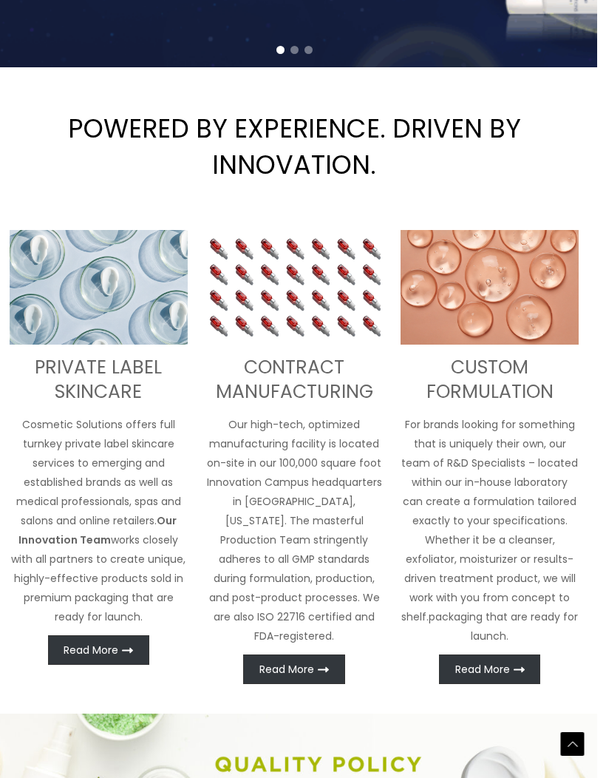
scroll to position [463, 9]
click at [488, 674] on span "Read More" at bounding box center [482, 669] width 55 height 10
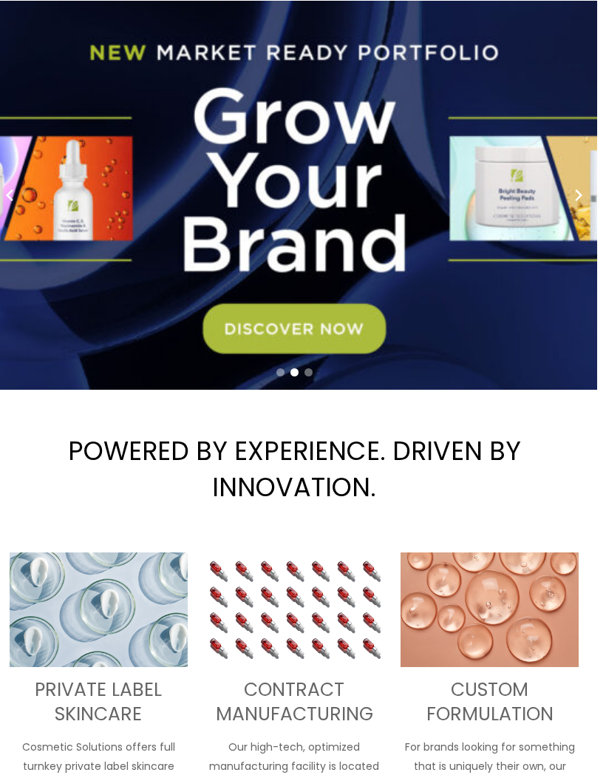
scroll to position [126, 9]
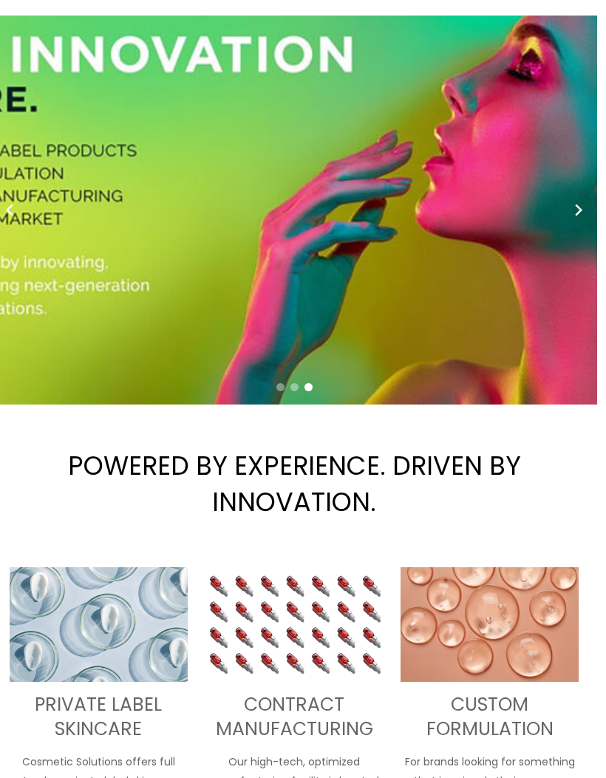
click at [241, 364] on div "3 / 3" at bounding box center [294, 210] width 606 height 389
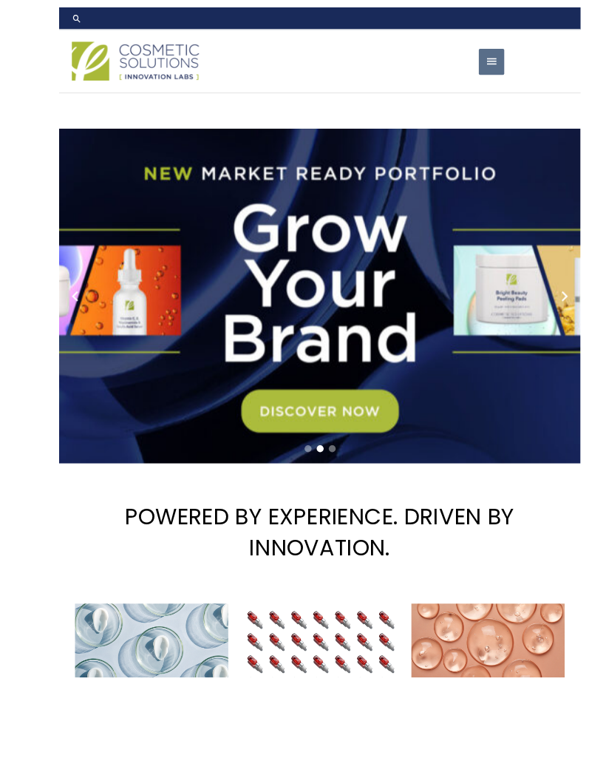
scroll to position [106, 0]
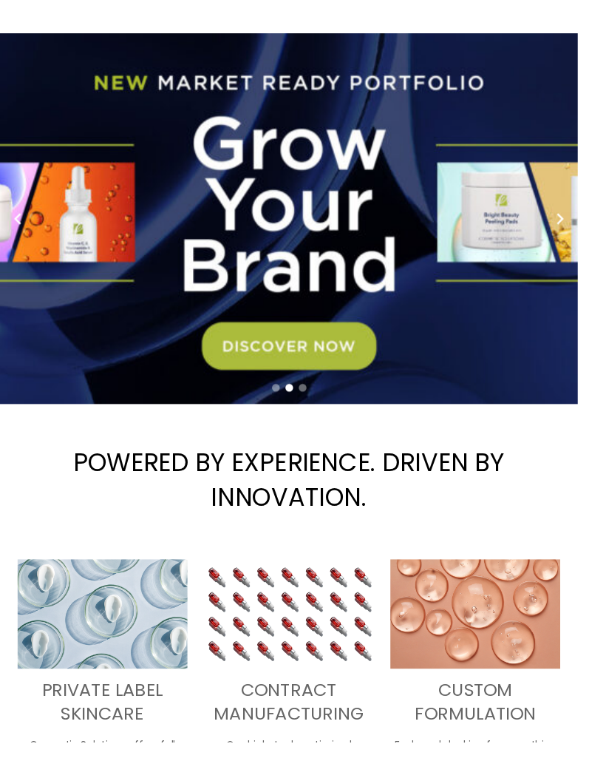
click at [369, 399] on link "2 / 3" at bounding box center [303, 229] width 606 height 389
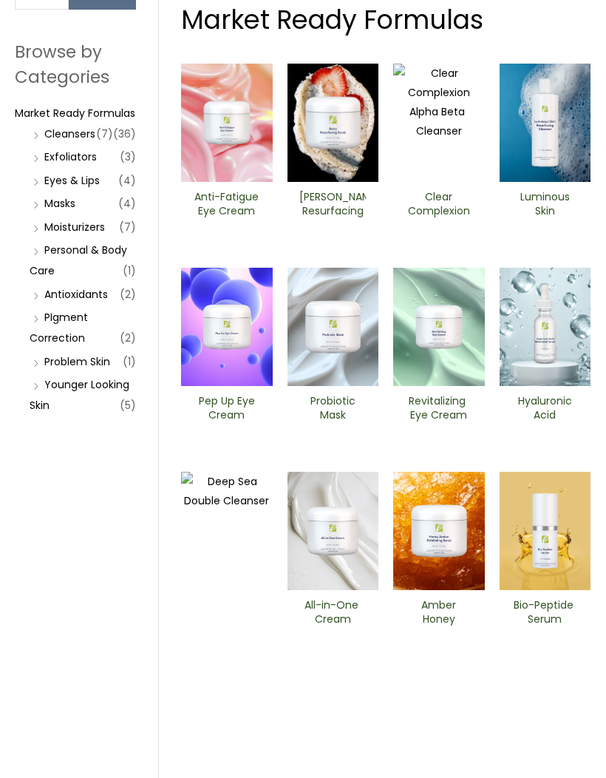
scroll to position [164, 0]
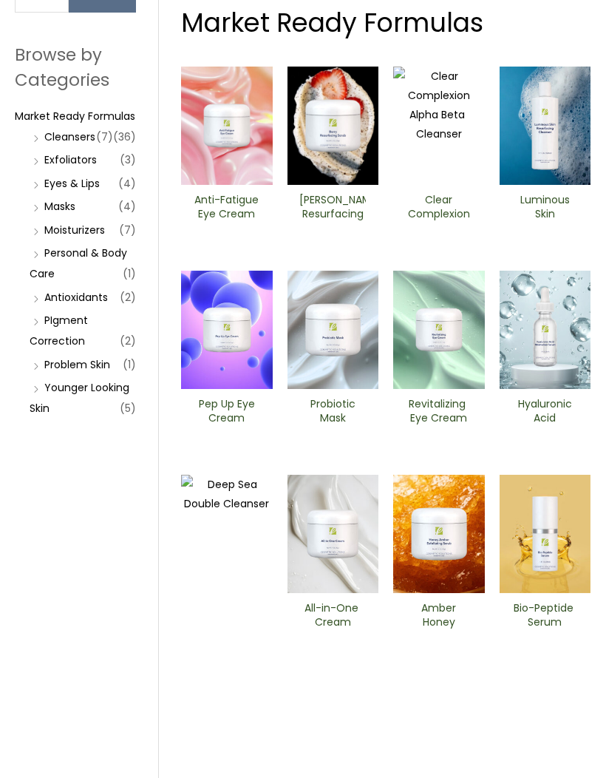
click at [71, 237] on link "Moisturizers" at bounding box center [74, 229] width 61 height 15
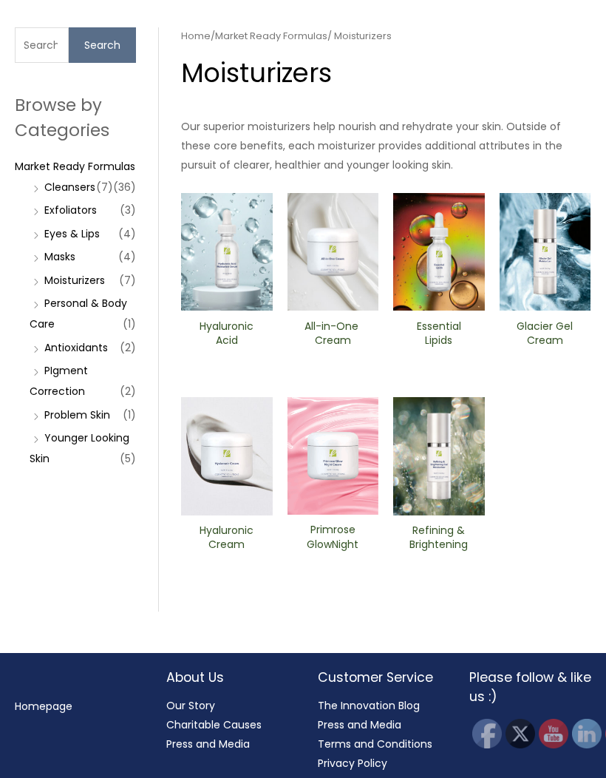
scroll to position [121, 0]
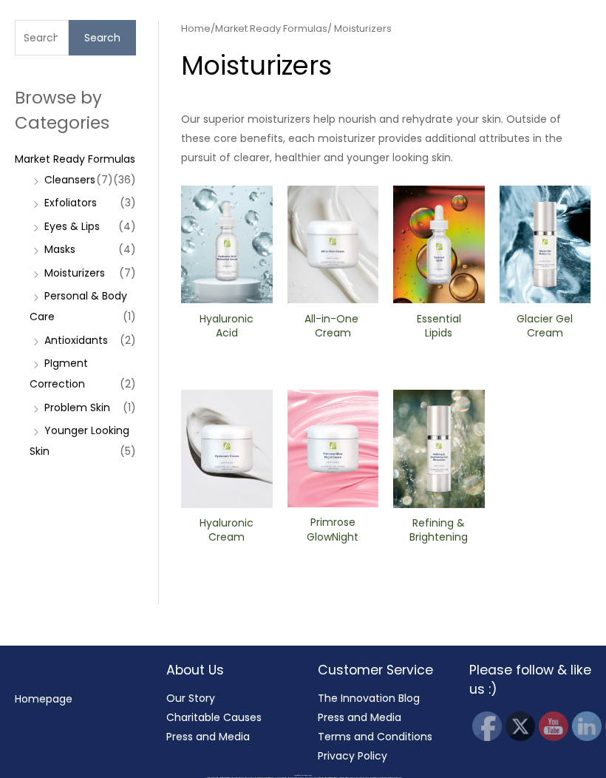
click at [207, 233] on img at bounding box center [227, 245] width 92 height 118
click at [353, 435] on img at bounding box center [334, 449] width 92 height 118
click at [98, 309] on link "Personal & Body Care" at bounding box center [79, 305] width 98 height 35
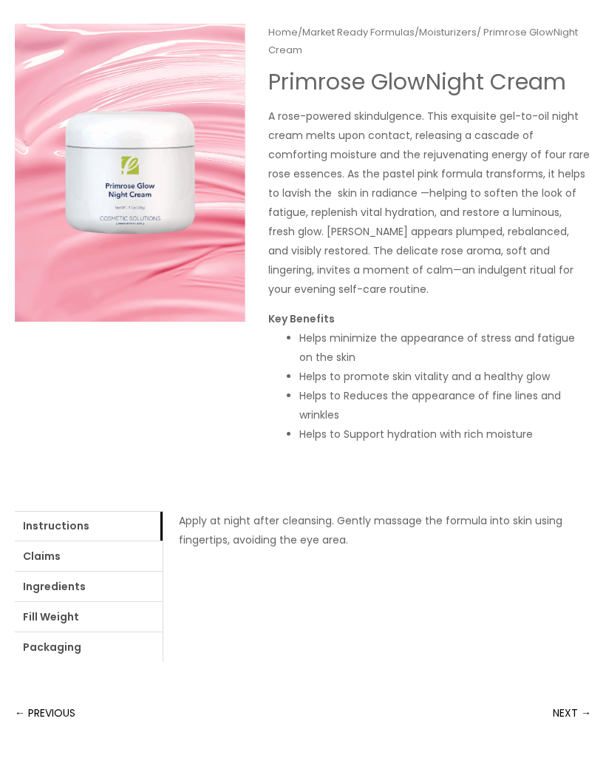
scroll to position [162, 0]
click at [109, 632] on link "Packaging" at bounding box center [89, 647] width 148 height 30
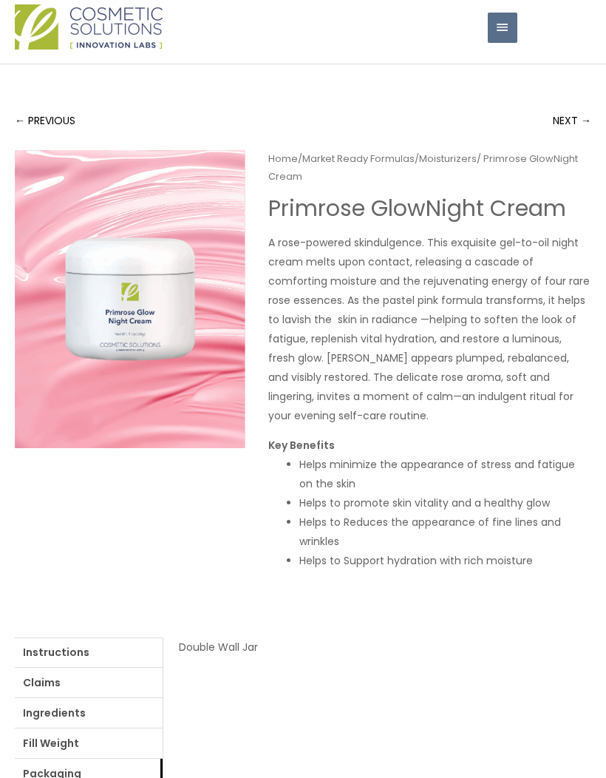
scroll to position [0, 0]
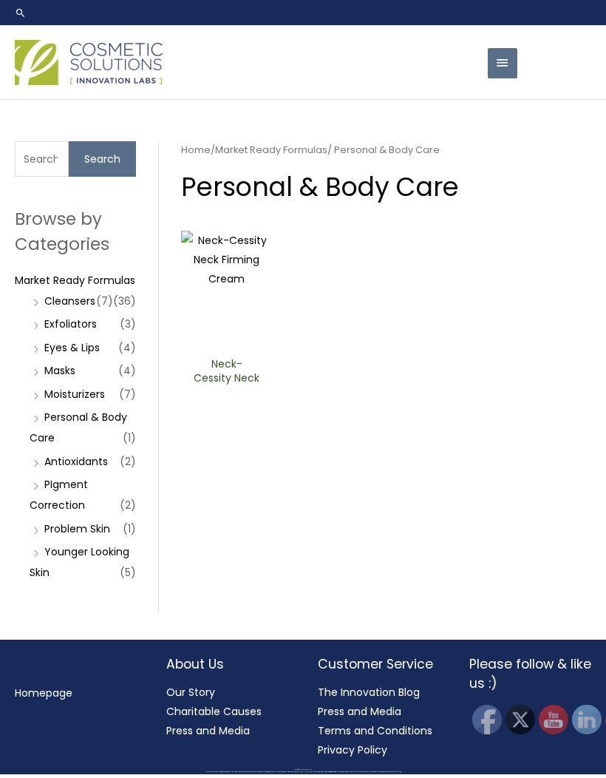
click at [208, 270] on img at bounding box center [227, 290] width 92 height 118
click at [49, 285] on link "Market Ready Formulas" at bounding box center [75, 280] width 120 height 15
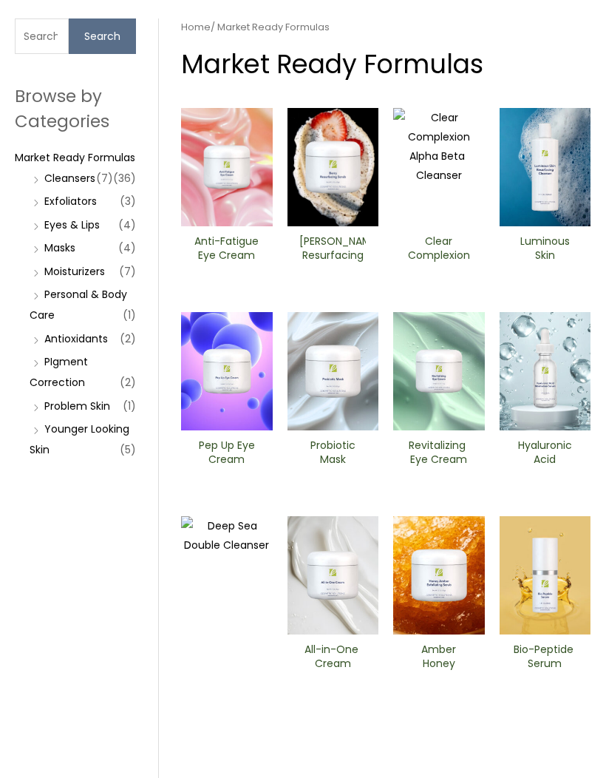
scroll to position [123, 0]
click at [340, 367] on img at bounding box center [334, 371] width 92 height 118
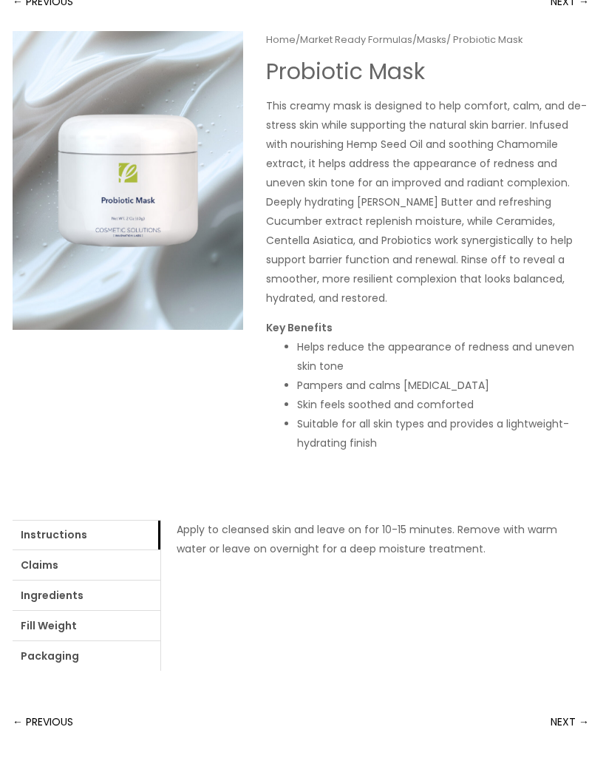
scroll to position [154, 2]
click at [112, 582] on link "Ingredients" at bounding box center [87, 595] width 148 height 30
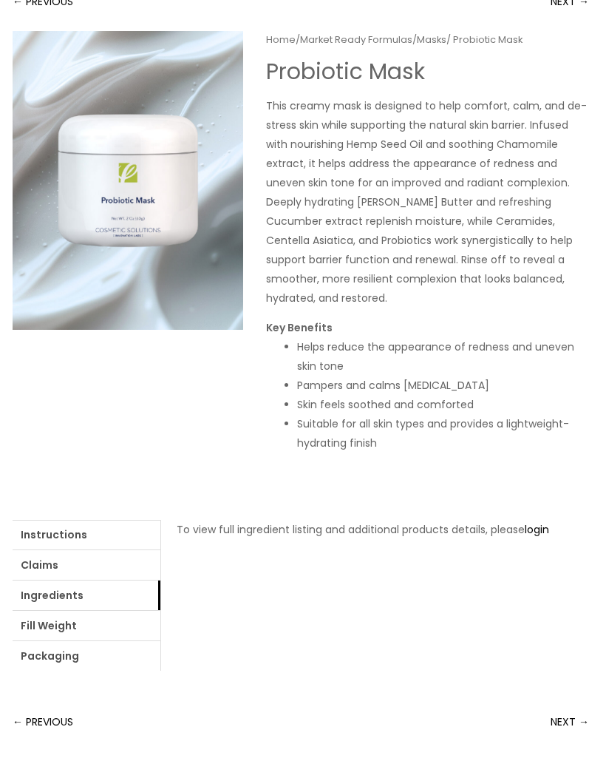
click at [539, 528] on link "login" at bounding box center [537, 529] width 24 height 15
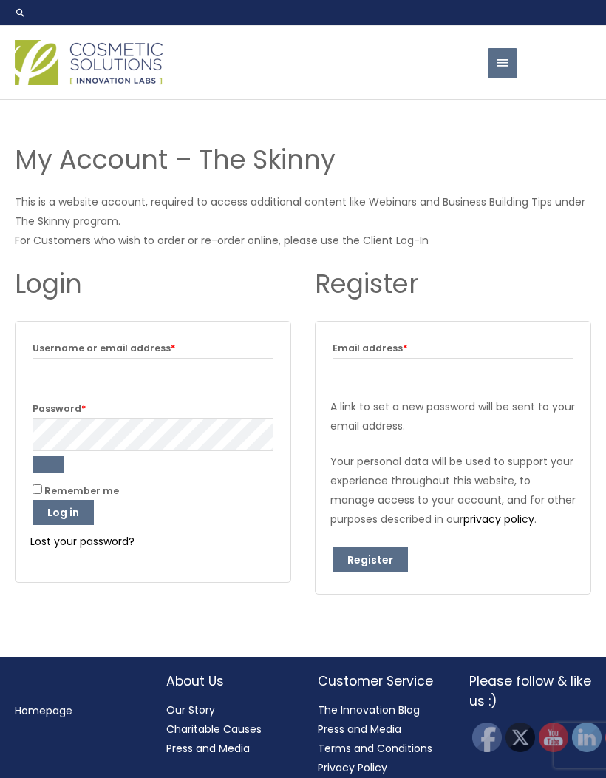
click at [381, 565] on button "Register" at bounding box center [370, 559] width 75 height 25
type input "[EMAIL_ADDRESS][DOMAIN_NAME]"
click at [362, 571] on button "Register" at bounding box center [370, 559] width 75 height 25
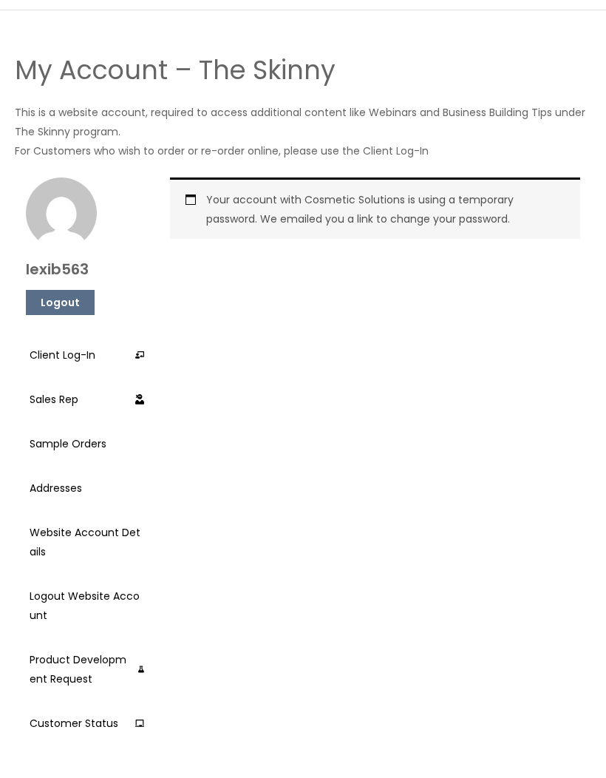
scroll to position [86, 0]
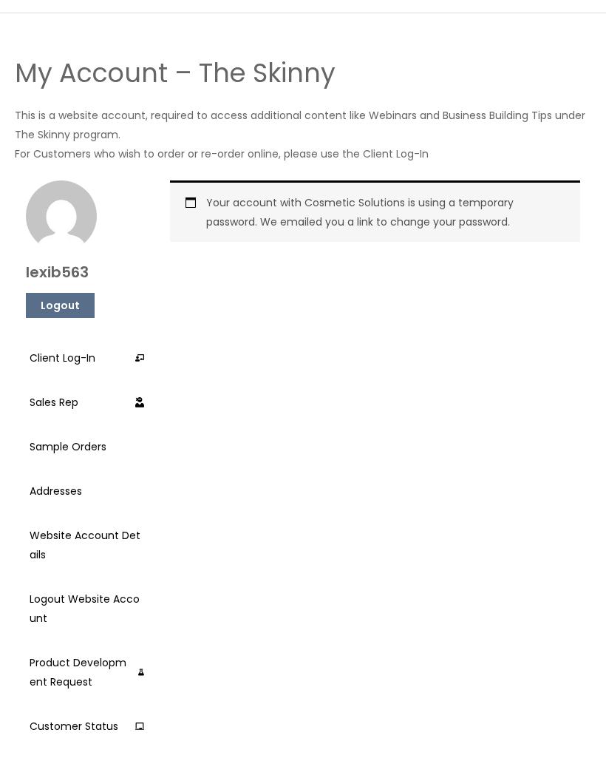
click at [138, 357] on icon at bounding box center [139, 357] width 9 height 7
click at [113, 446] on link "Sample Orders" at bounding box center [87, 446] width 115 height 37
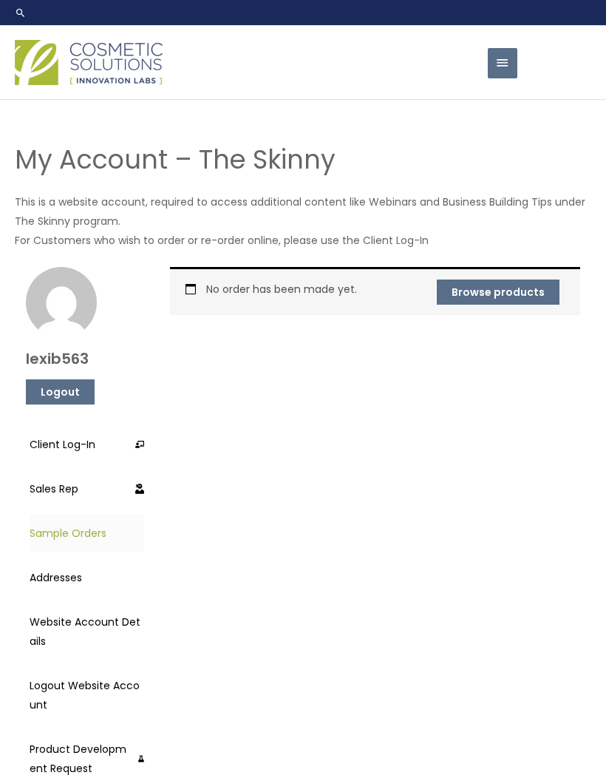
click at [458, 292] on link "Browse products" at bounding box center [498, 291] width 123 height 25
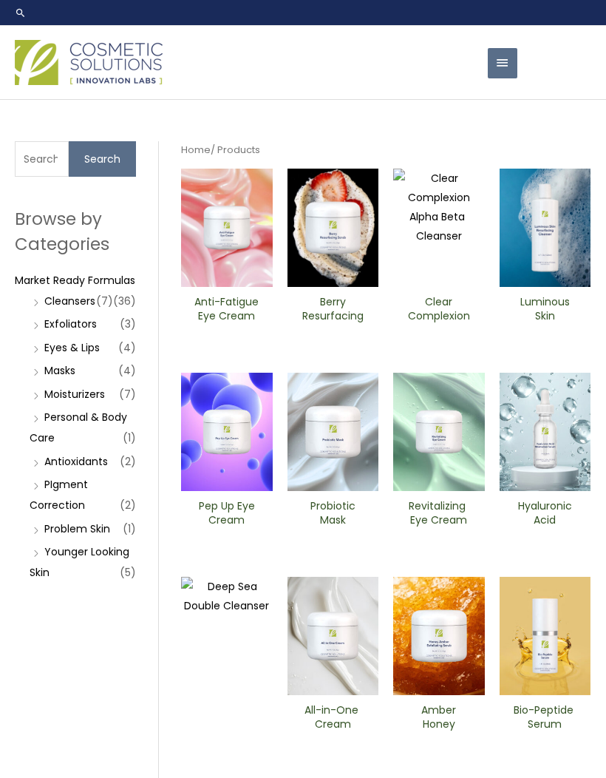
click at [352, 452] on img at bounding box center [334, 432] width 92 height 118
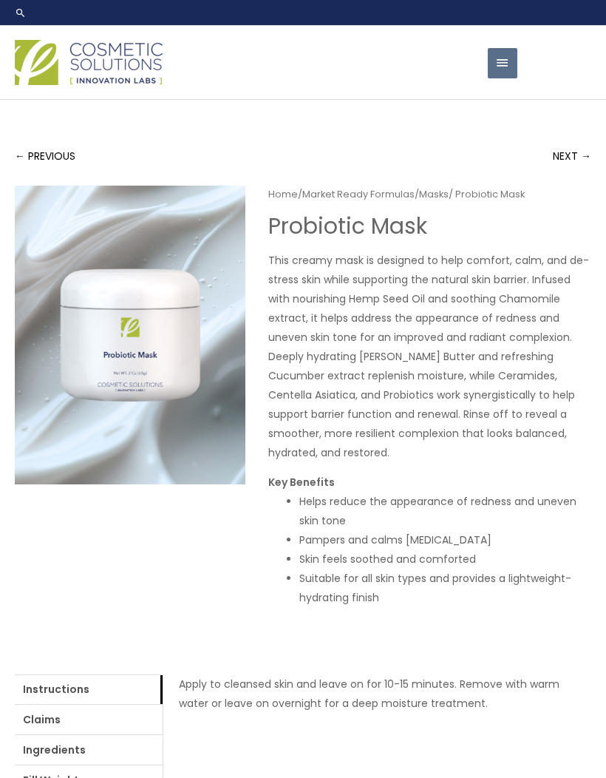
click at [500, 50] on span "button" at bounding box center [502, 63] width 15 height 30
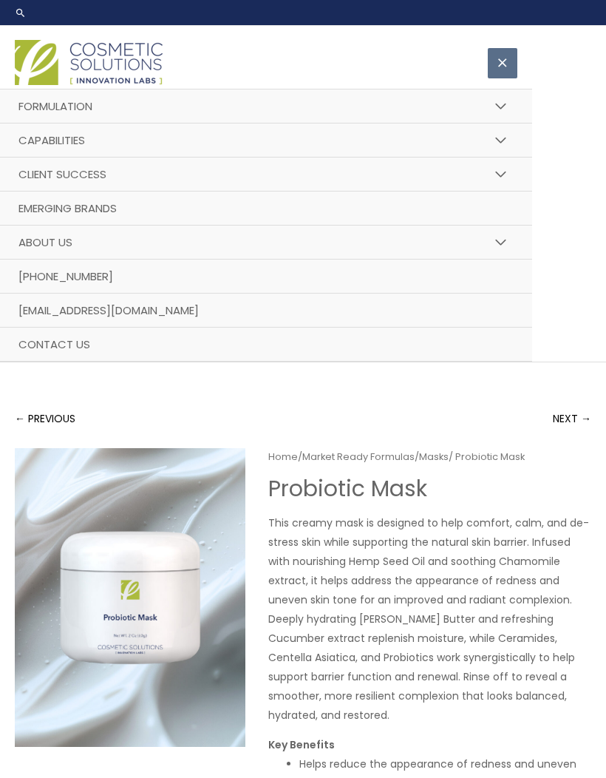
click at [92, 174] on span "Client Success" at bounding box center [62, 174] width 88 height 16
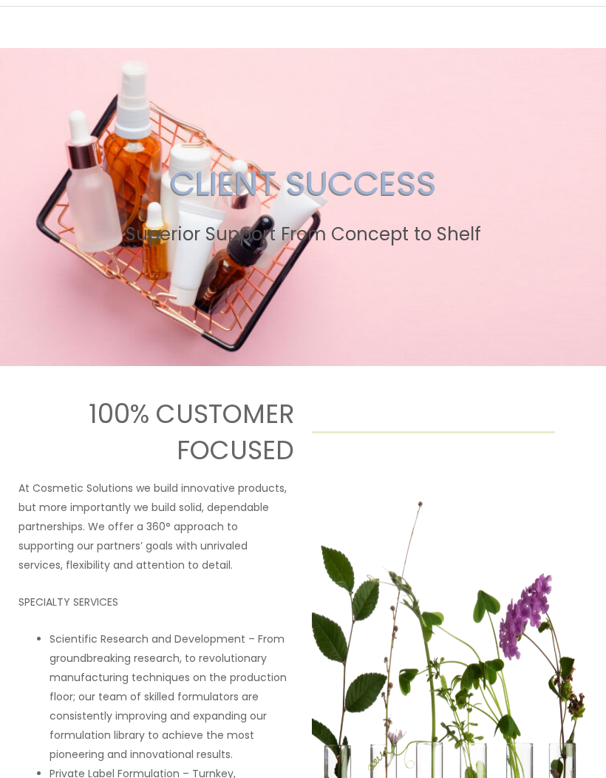
scroll to position [70, 0]
